Goal: Use online tool/utility: Use online tool/utility

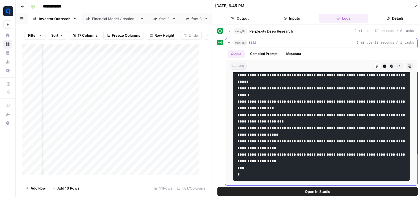
scroll to position [3714, 0]
click at [272, 40] on div "step_110 LLM 1 minute 12 seconds / 1 tasks" at bounding box center [323, 43] width 180 height 6
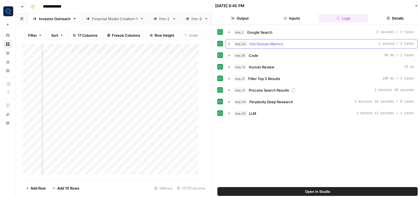
scroll to position [0, 0]
click at [259, 42] on span "Get Domain Metrics" at bounding box center [266, 44] width 34 height 6
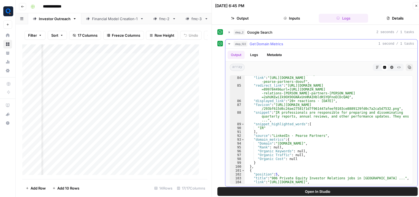
scroll to position [397, 0]
click at [292, 46] on div "step_122 Get Domain Metrics 1 second / 1 tasks" at bounding box center [323, 44] width 180 height 6
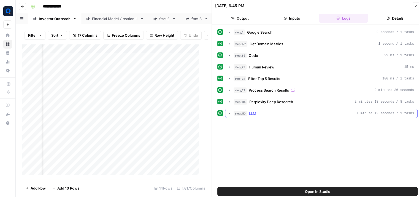
click at [289, 111] on div "step_110 LLM 1 minute 12 seconds / 1 tasks" at bounding box center [323, 113] width 180 height 6
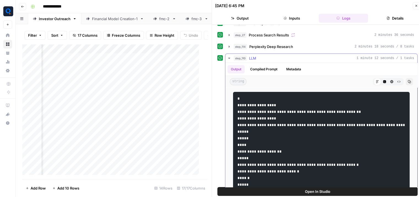
scroll to position [55, 0]
click at [405, 83] on button "Copy" at bounding box center [408, 81] width 7 height 7
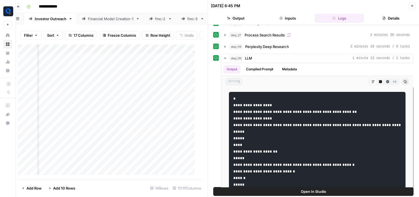
scroll to position [0, 431]
click at [179, 63] on div "Add Column" at bounding box center [108, 111] width 181 height 135
click at [130, 62] on div "Add Column" at bounding box center [108, 111] width 181 height 135
click at [130, 62] on div at bounding box center [112, 62] width 50 height 10
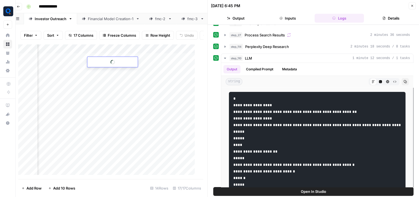
click at [130, 62] on div at bounding box center [112, 62] width 50 height 10
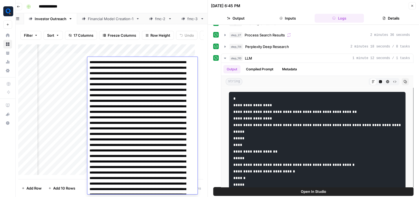
click at [75, 62] on div "Add Column" at bounding box center [108, 111] width 181 height 135
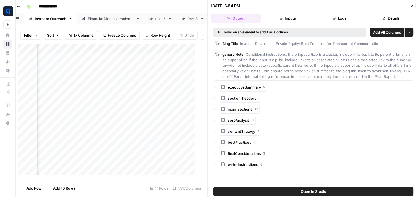
click at [342, 19] on button "Logs" at bounding box center [339, 18] width 50 height 9
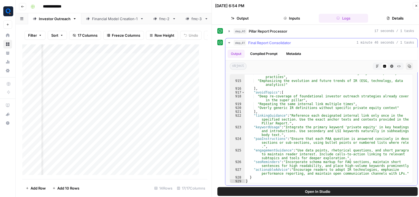
scroll to position [4350, 0]
click at [330, 139] on div ""Showcasing real-world data and case studies to highlight transparency best pra…" at bounding box center [326, 131] width 164 height 120
type textarea "* *"
